Goal: Task Accomplishment & Management: Manage account settings

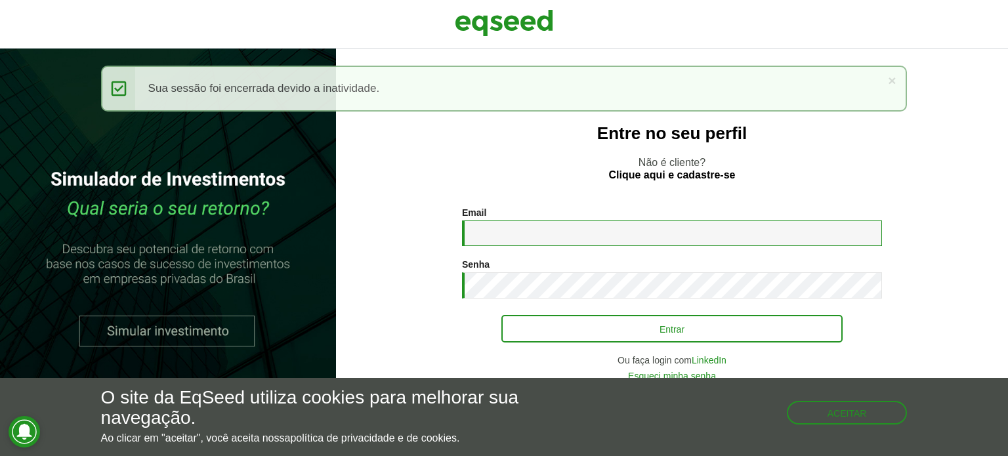
type input "**********"
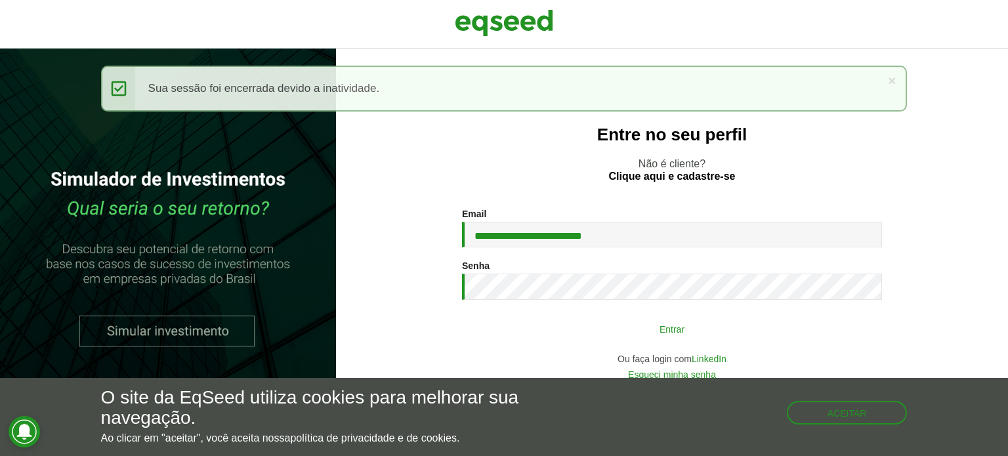
click at [663, 329] on button "Entrar" at bounding box center [672, 328] width 341 height 25
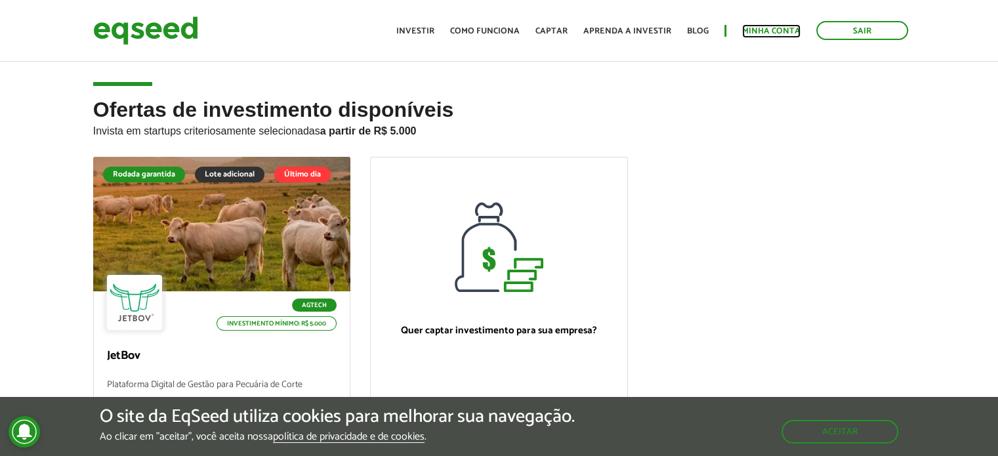
click at [763, 27] on link "Minha conta" at bounding box center [771, 31] width 58 height 9
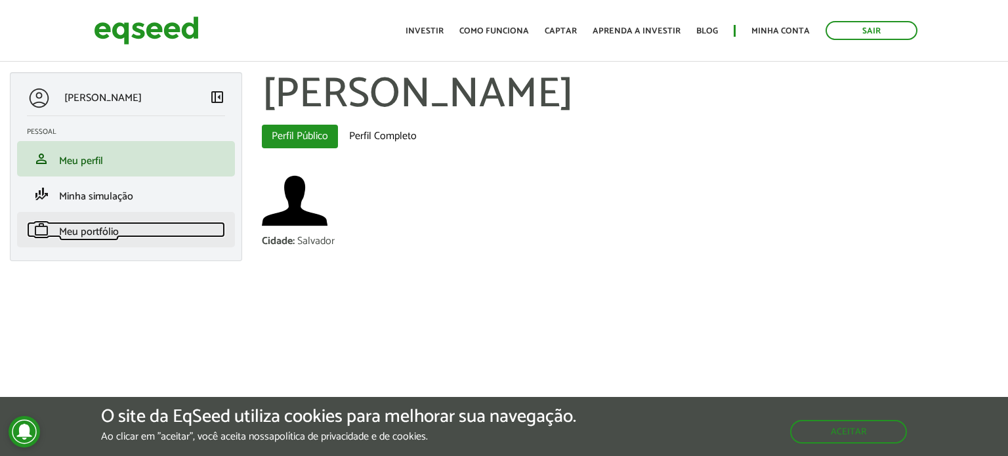
click at [81, 230] on span "Meu portfólio" at bounding box center [89, 232] width 60 height 18
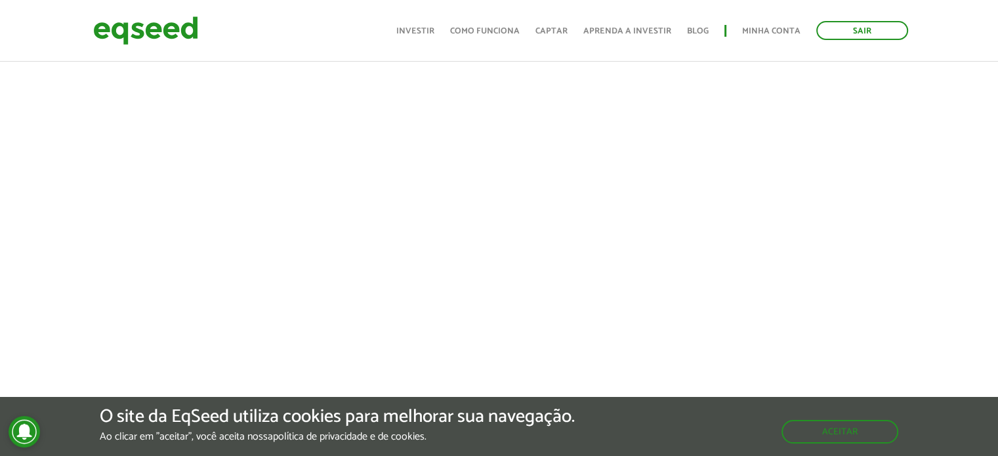
scroll to position [336, 0]
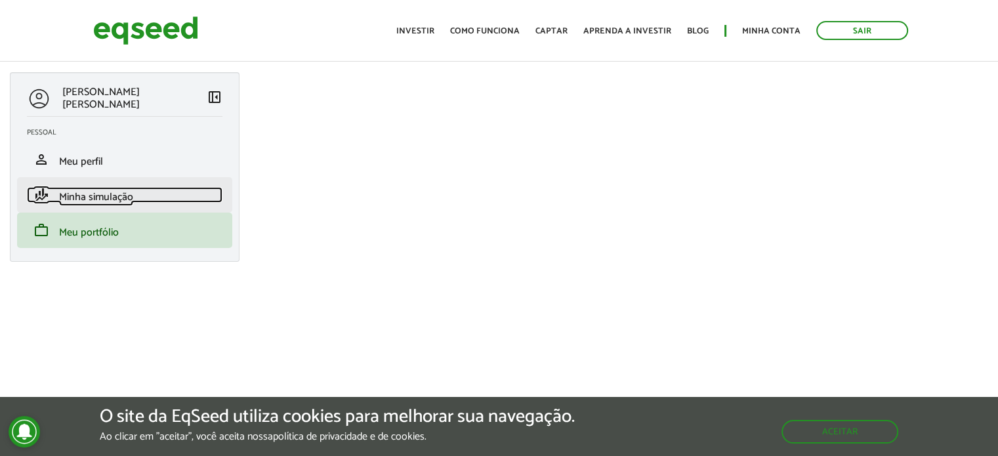
click at [86, 193] on span "Minha simulação" at bounding box center [96, 197] width 74 height 18
